Goal: Browse casually: Explore the website without a specific task or goal

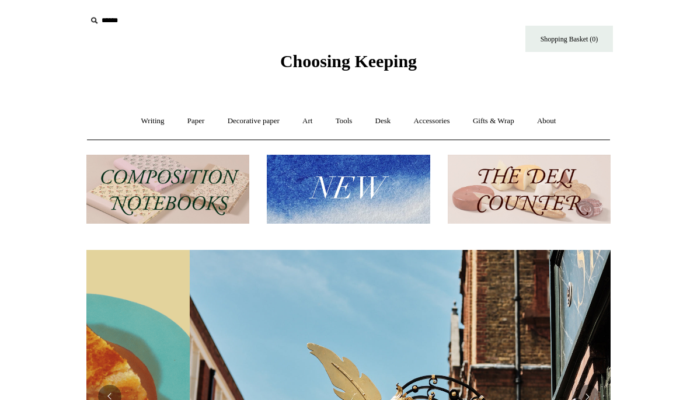
scroll to position [0, 524]
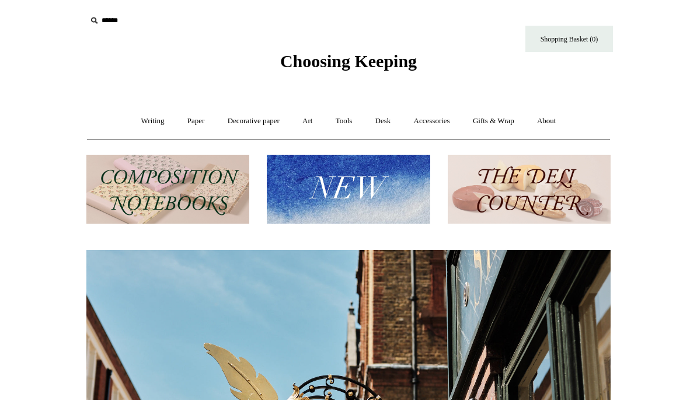
click at [391, 125] on link "Desk +" at bounding box center [383, 121] width 37 height 31
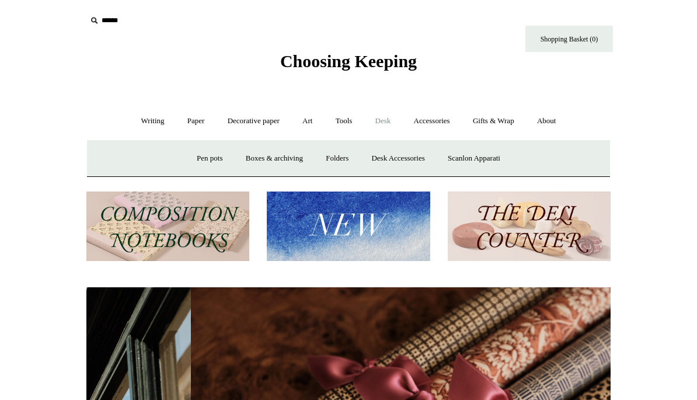
scroll to position [0, 1049]
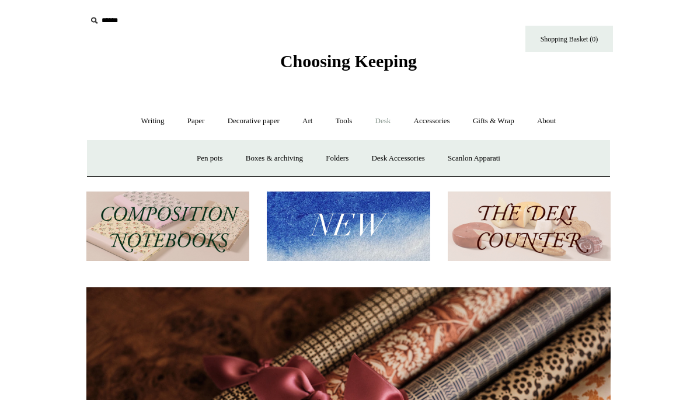
click at [408, 161] on link "Desk Accessories" at bounding box center [398, 158] width 74 height 31
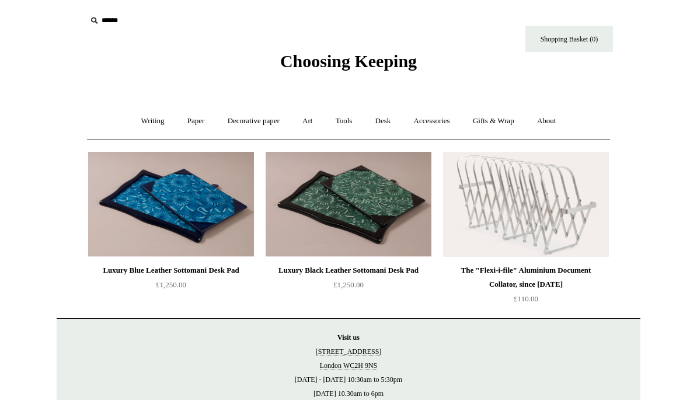
click at [180, 201] on img at bounding box center [171, 204] width 166 height 105
click at [352, 127] on link "Tools +" at bounding box center [344, 121] width 38 height 31
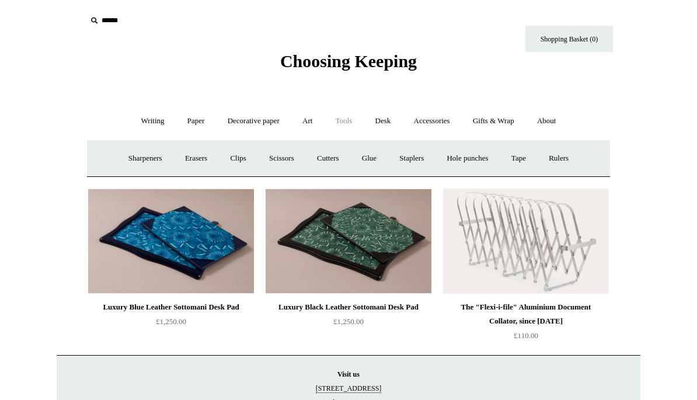
click at [532, 160] on link "Tape +" at bounding box center [519, 158] width 36 height 31
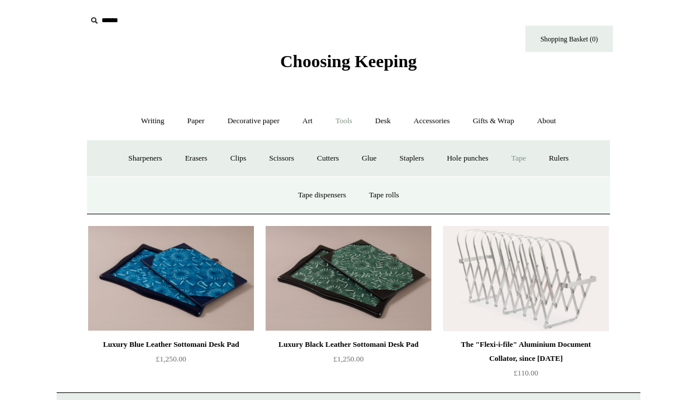
click at [395, 196] on link "Tape rolls" at bounding box center [383, 195] width 51 height 31
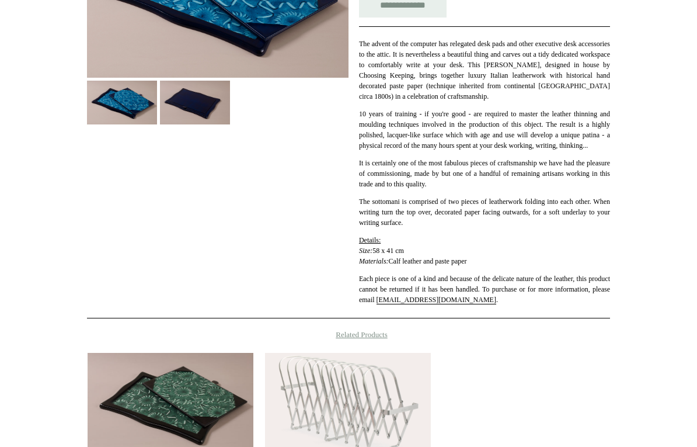
scroll to position [267, 0]
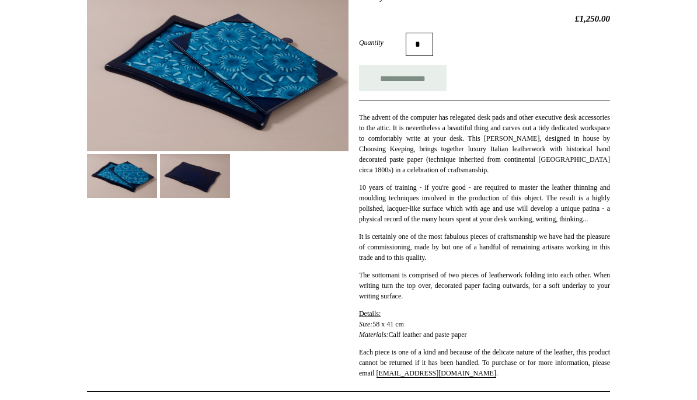
click at [257, 86] on img at bounding box center [218, 70] width 262 height 164
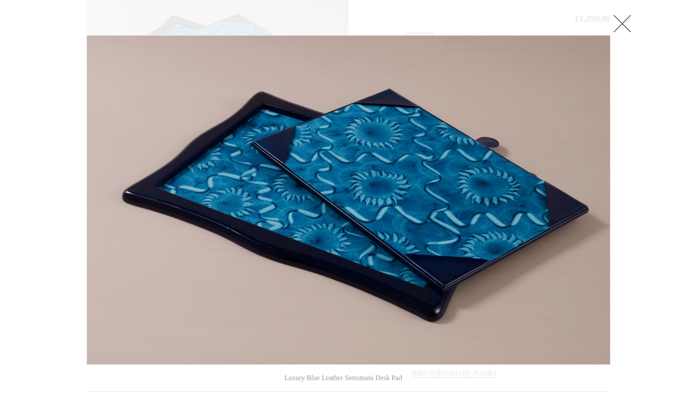
click at [622, 26] on link at bounding box center [622, 23] width 23 height 23
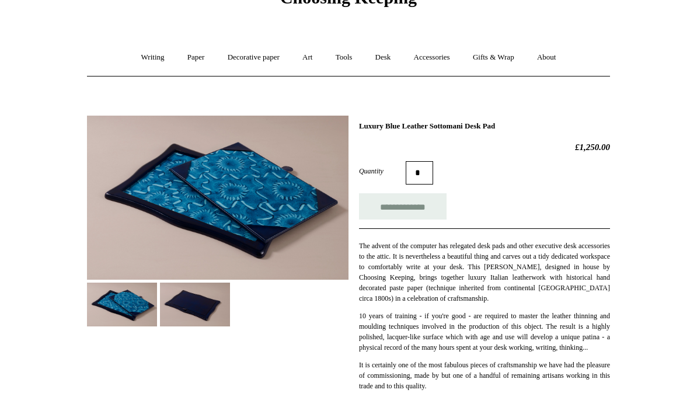
scroll to position [0, 0]
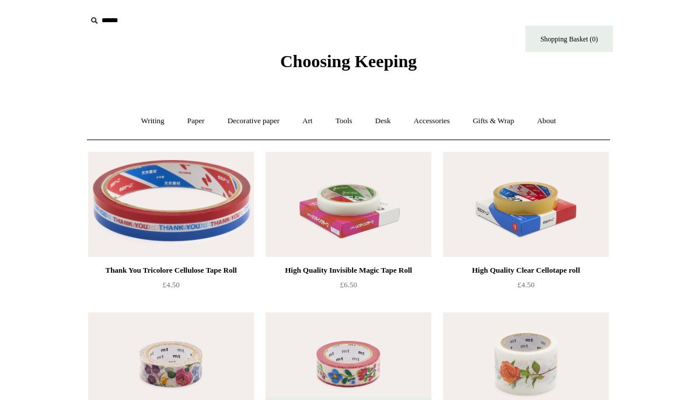
click at [349, 120] on link "Tools +" at bounding box center [344, 121] width 38 height 31
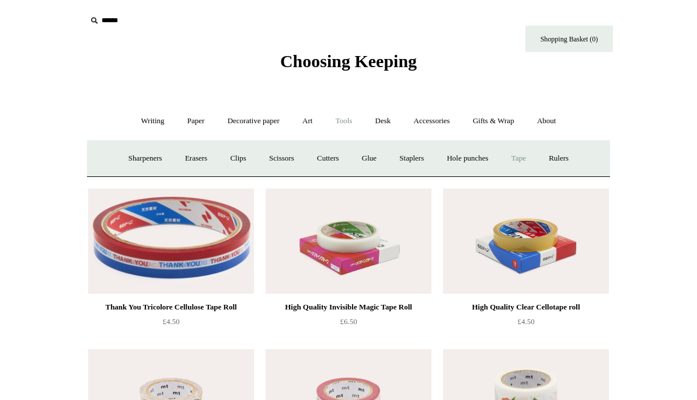
click at [528, 163] on link "Tape +" at bounding box center [519, 158] width 36 height 31
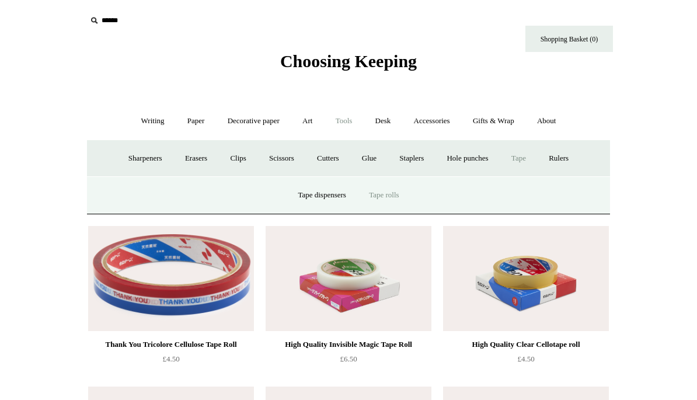
click at [322, 197] on link "Tape dispensers" at bounding box center [321, 195] width 69 height 31
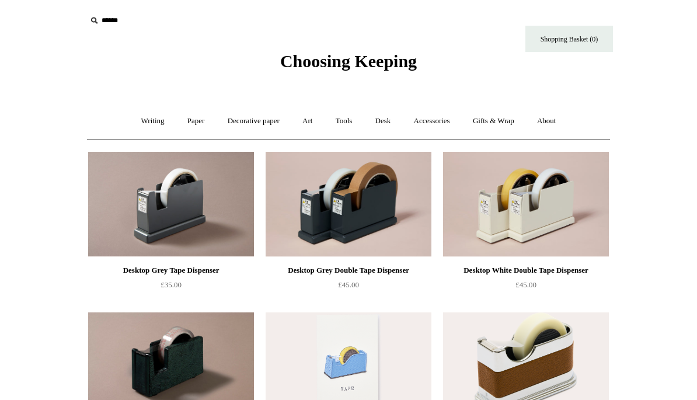
click at [349, 119] on link "Tools +" at bounding box center [344, 121] width 38 height 31
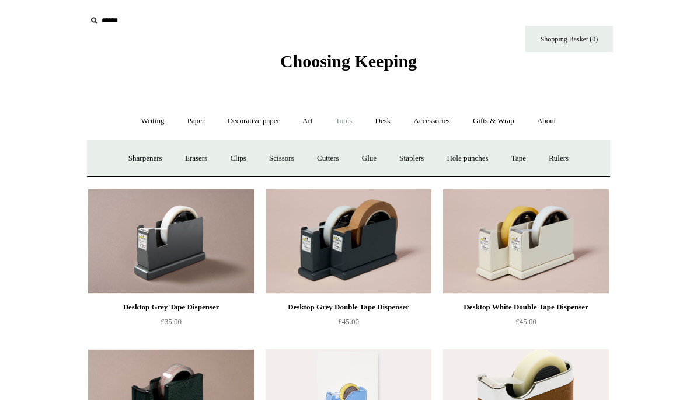
click at [417, 159] on link "Staplers +" at bounding box center [412, 158] width 46 height 31
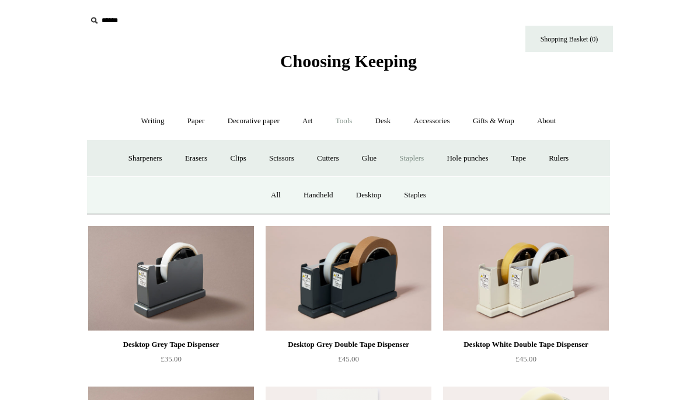
click at [274, 196] on link "All" at bounding box center [275, 195] width 31 height 31
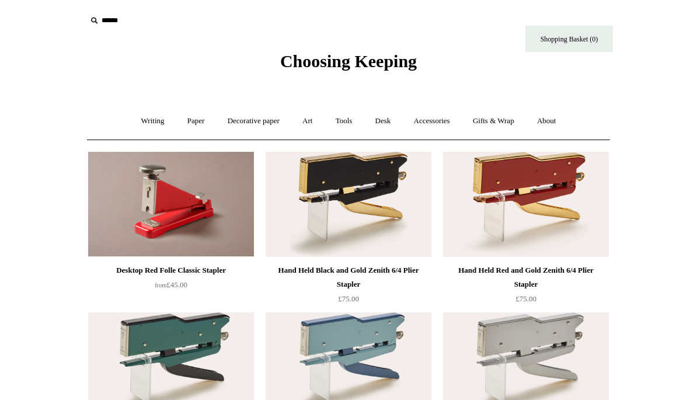
click at [349, 120] on link "Tools +" at bounding box center [344, 121] width 38 height 31
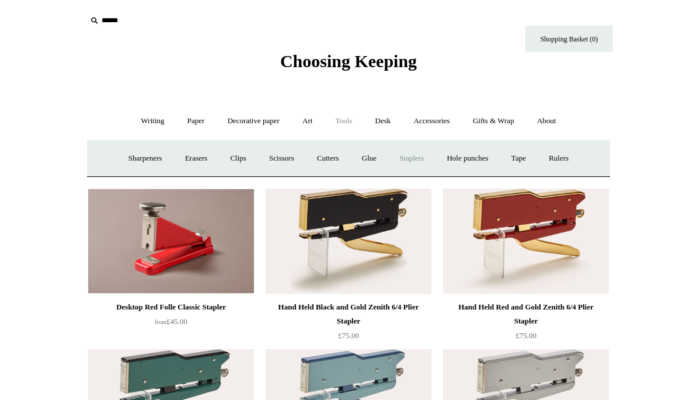
click at [280, 158] on link "Scissors" at bounding box center [282, 158] width 46 height 31
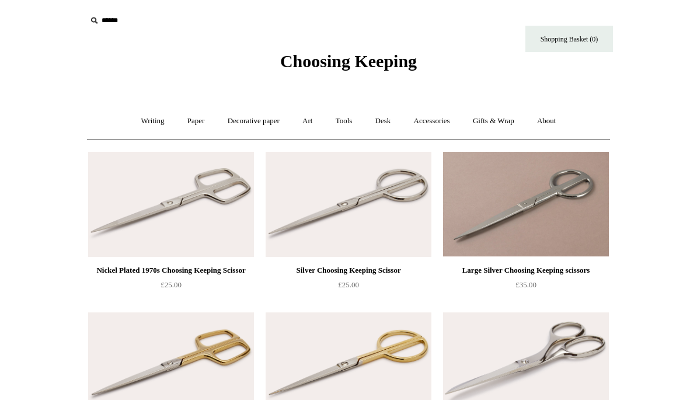
click at [348, 123] on link "Tools +" at bounding box center [344, 121] width 38 height 31
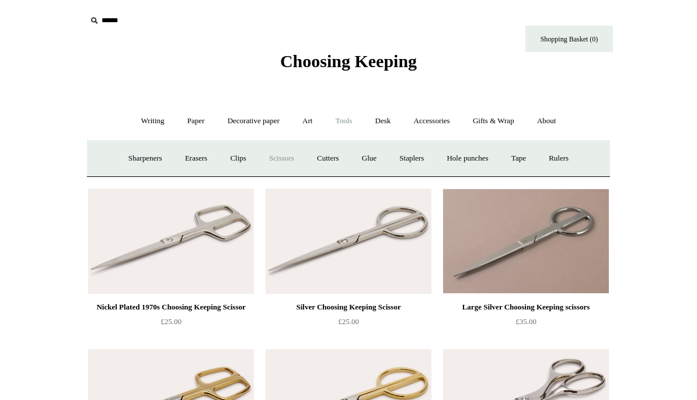
click at [475, 156] on link "Hole punches" at bounding box center [467, 158] width 62 height 31
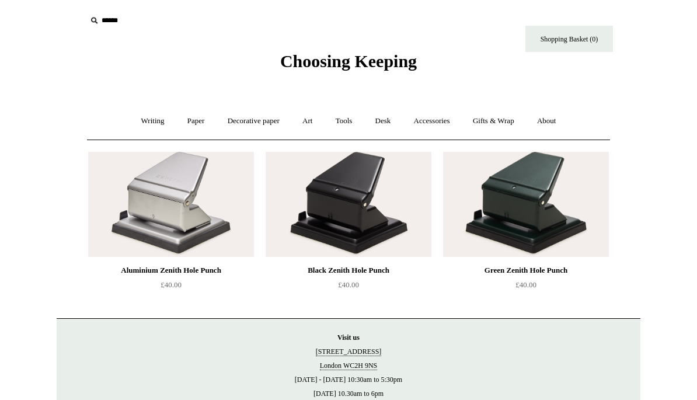
click at [311, 124] on link "Art +" at bounding box center [307, 121] width 31 height 31
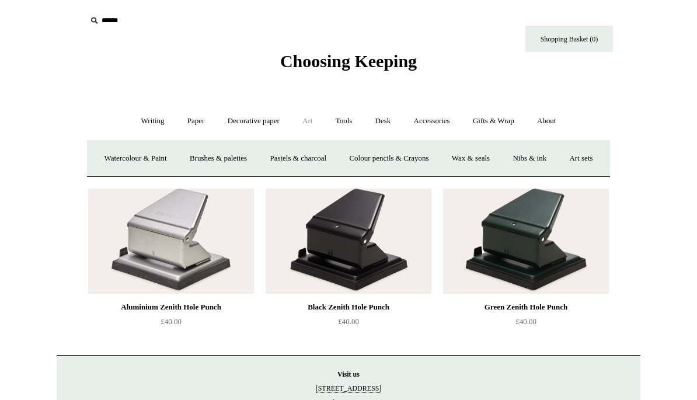
click at [559, 174] on link "Art sets" at bounding box center [581, 158] width 44 height 31
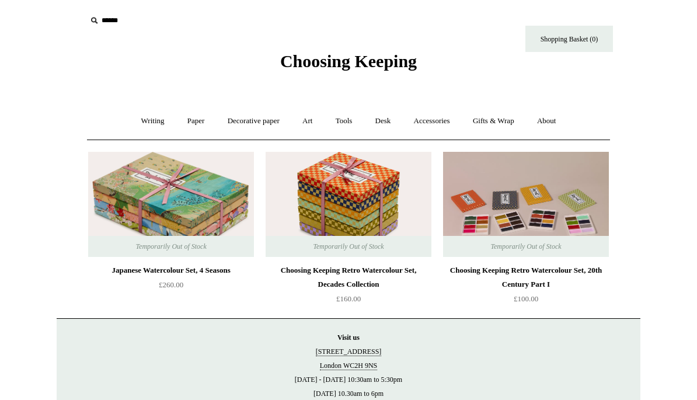
click at [519, 200] on img at bounding box center [526, 204] width 166 height 105
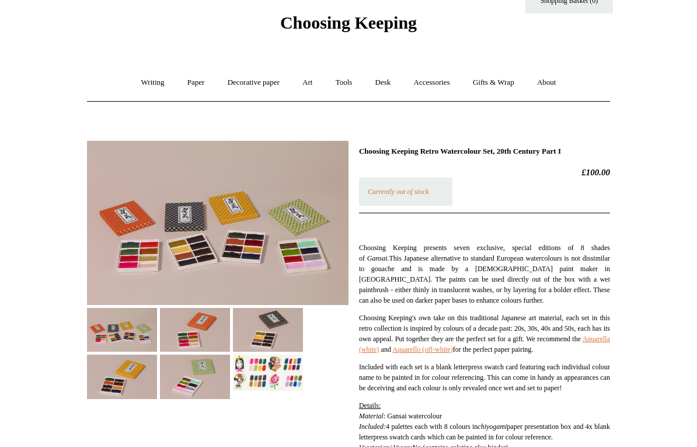
scroll to position [57, 0]
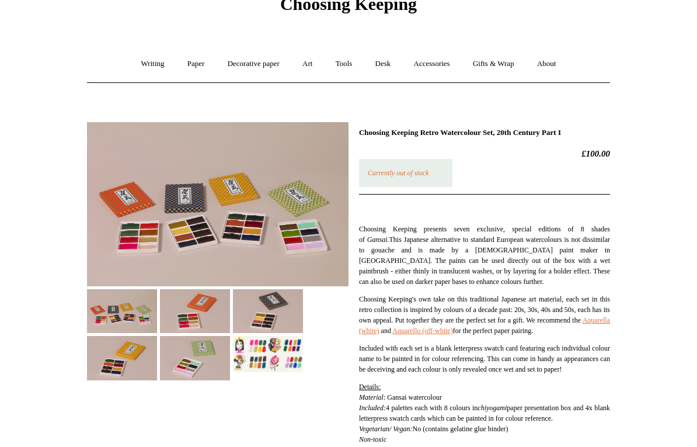
click at [291, 218] on img at bounding box center [218, 205] width 262 height 164
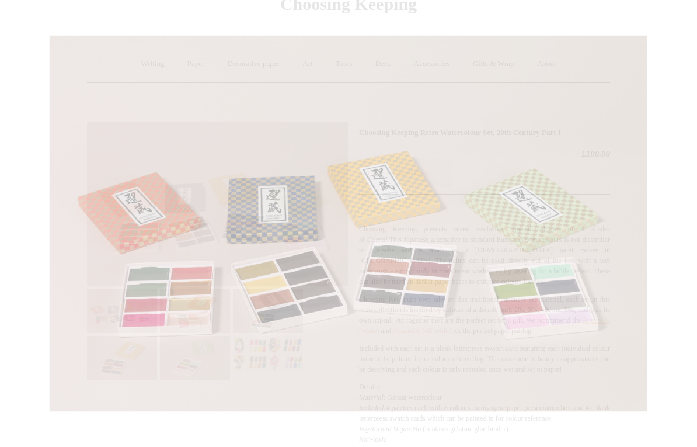
scroll to position [57, 0]
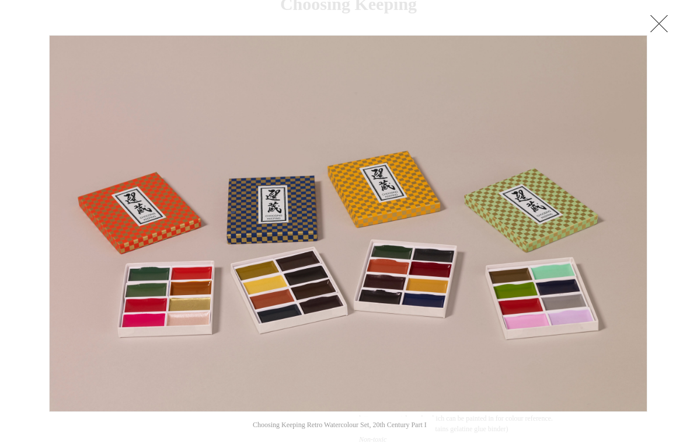
click at [633, 246] on link at bounding box center [543, 223] width 210 height 377
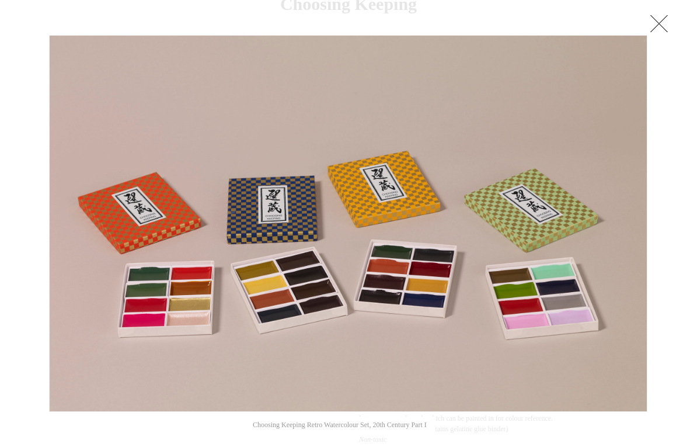
click at [657, 24] on link at bounding box center [658, 23] width 23 height 23
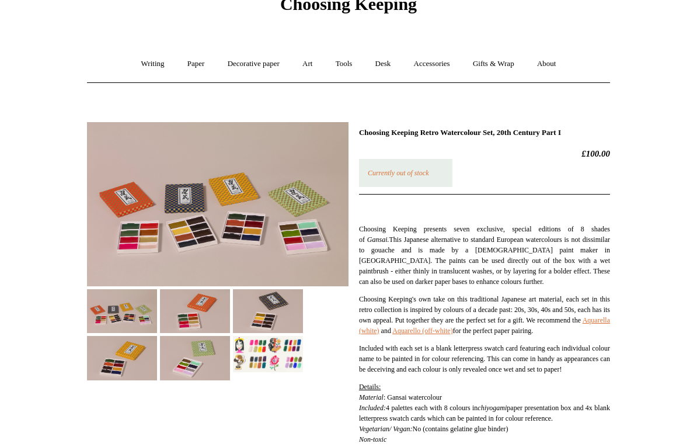
click at [351, 64] on link "Tools +" at bounding box center [344, 63] width 38 height 31
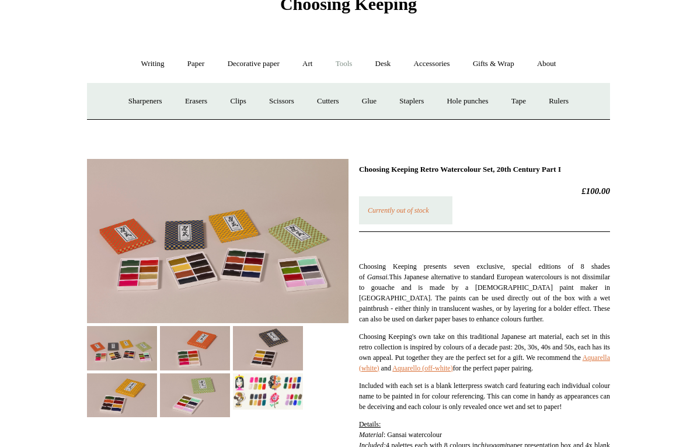
click at [328, 105] on link "Cutters" at bounding box center [328, 101] width 43 height 31
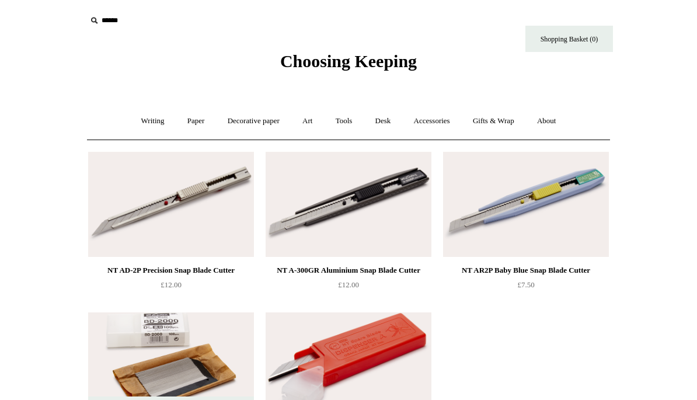
click at [350, 122] on link "Tools +" at bounding box center [344, 121] width 38 height 31
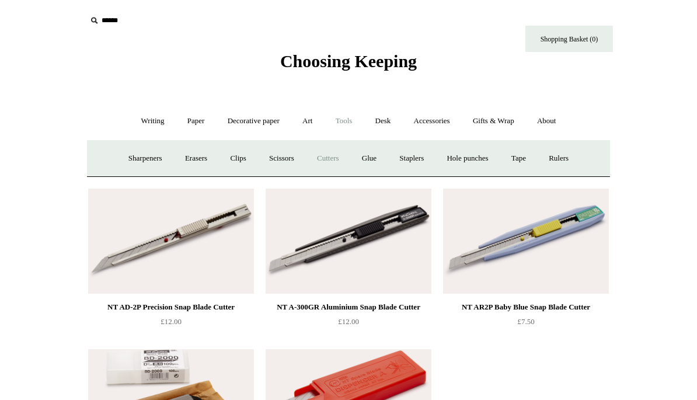
click at [137, 163] on link "Sharpeners" at bounding box center [145, 158] width 55 height 31
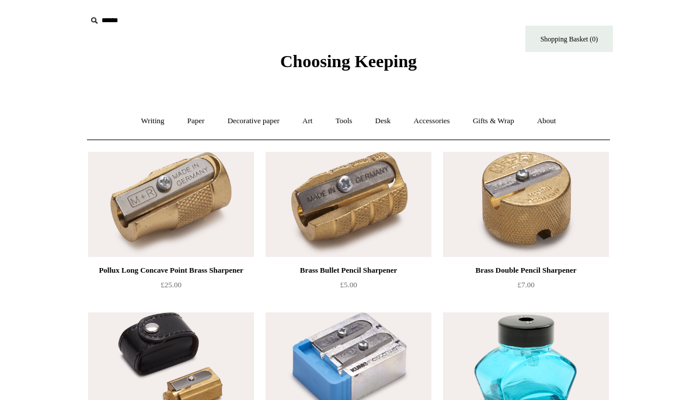
click at [314, 122] on link "Art +" at bounding box center [307, 121] width 31 height 31
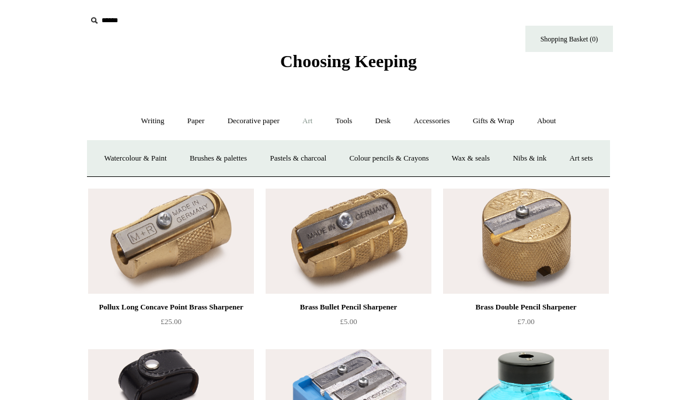
click at [557, 158] on link "Nibs & ink" at bounding box center [529, 158] width 55 height 31
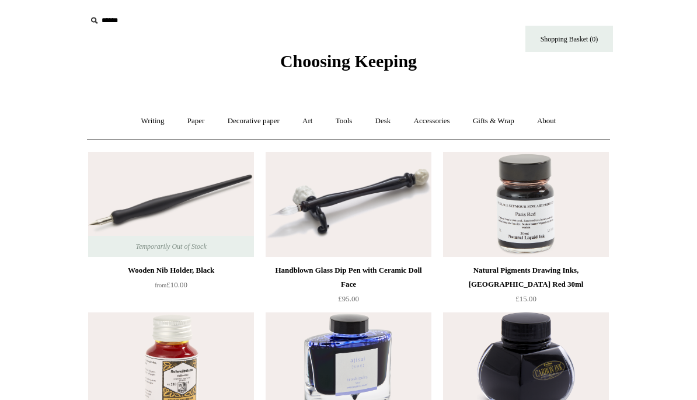
click at [193, 122] on link "Paper +" at bounding box center [196, 121] width 39 height 31
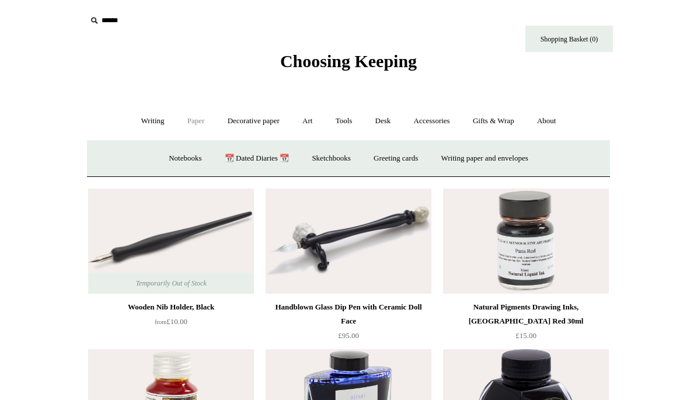
click at [249, 159] on link "📆 Dated Diaries 📆" at bounding box center [256, 158] width 85 height 31
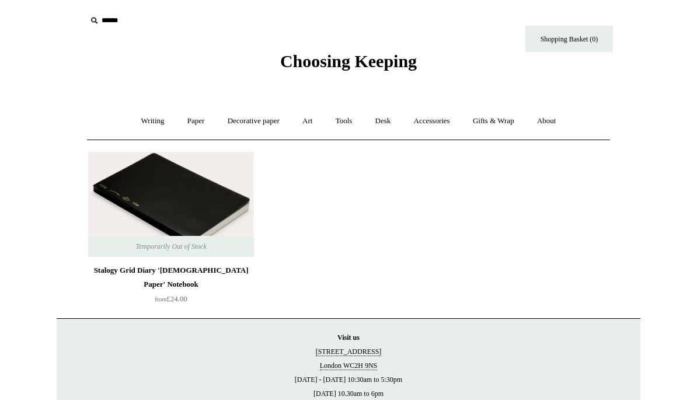
click at [183, 201] on img at bounding box center [171, 204] width 166 height 105
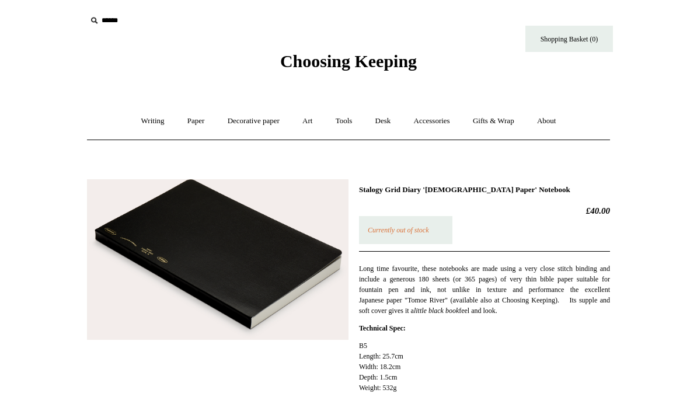
click at [194, 123] on link "Paper +" at bounding box center [196, 121] width 39 height 31
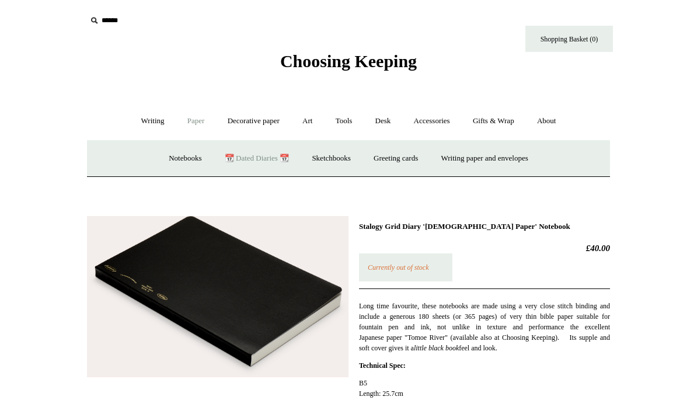
click at [506, 159] on link "Writing paper and envelopes +" at bounding box center [485, 158] width 108 height 31
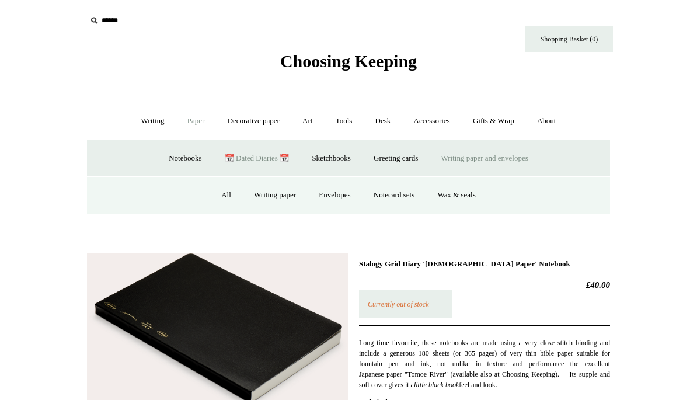
click at [222, 193] on link "All" at bounding box center [226, 195] width 31 height 31
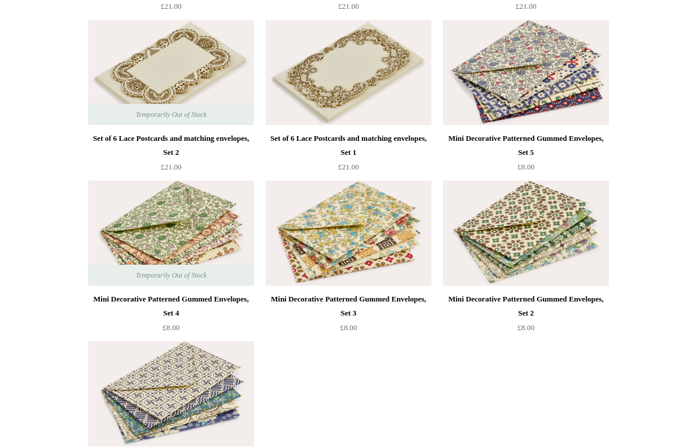
scroll to position [2219, 0]
click at [176, 225] on img at bounding box center [171, 232] width 166 height 105
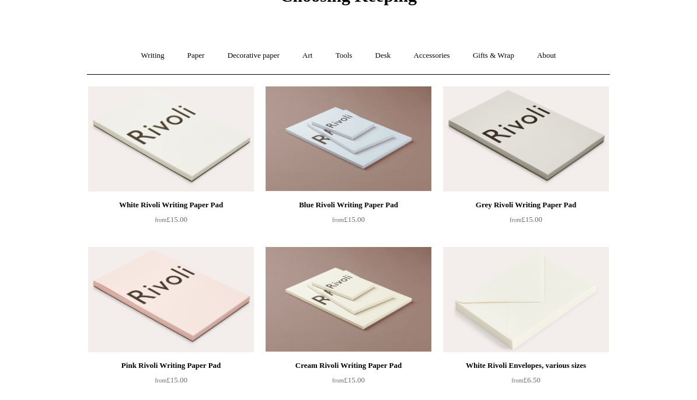
scroll to position [0, 0]
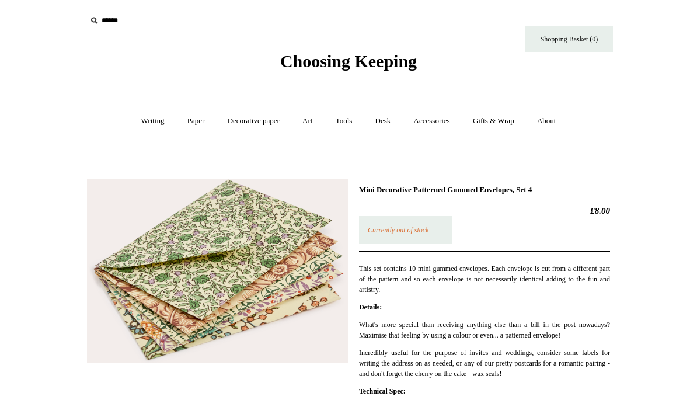
click at [301, 276] on img at bounding box center [218, 271] width 262 height 184
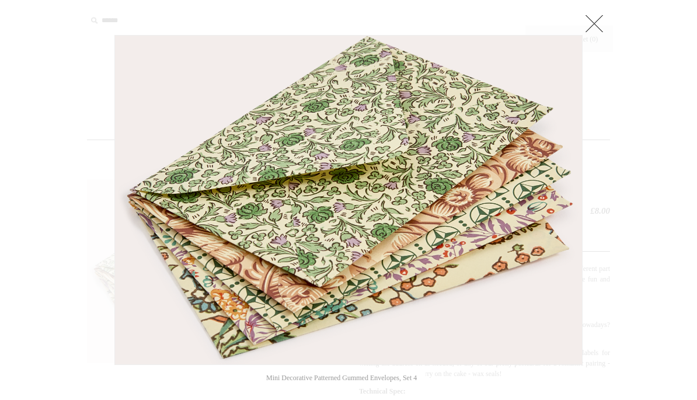
click at [563, 197] on img at bounding box center [348, 200] width 467 height 329
click at [596, 20] on link at bounding box center [594, 23] width 23 height 23
